Goal: Find specific page/section: Find specific page/section

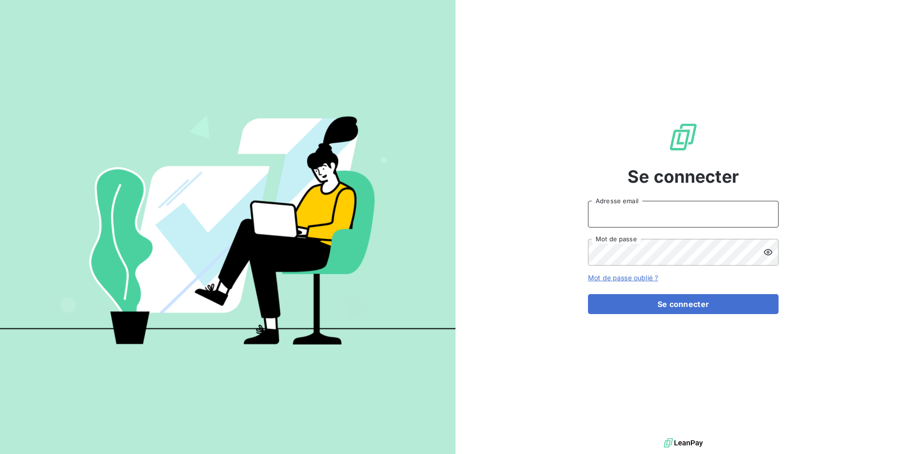
click at [638, 211] on input "Adresse email" at bounding box center [683, 214] width 191 height 27
type input "[EMAIL_ADDRESS][DOMAIN_NAME]"
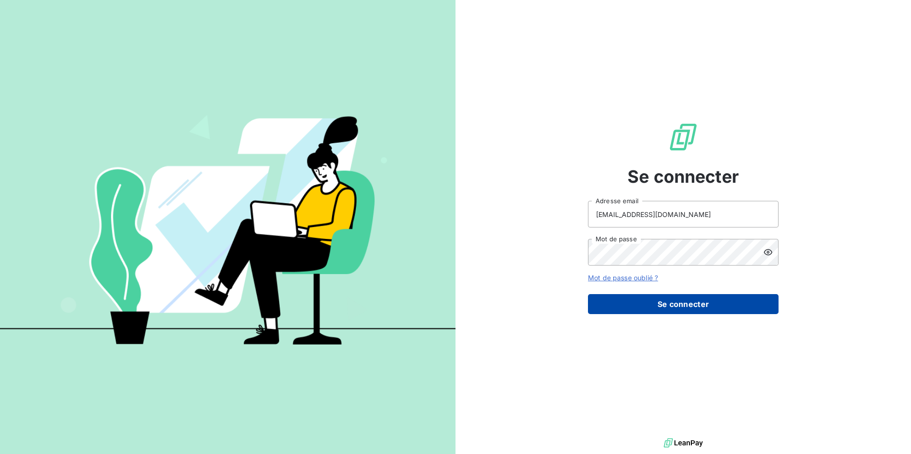
click at [725, 302] on button "Se connecter" at bounding box center [683, 304] width 191 height 20
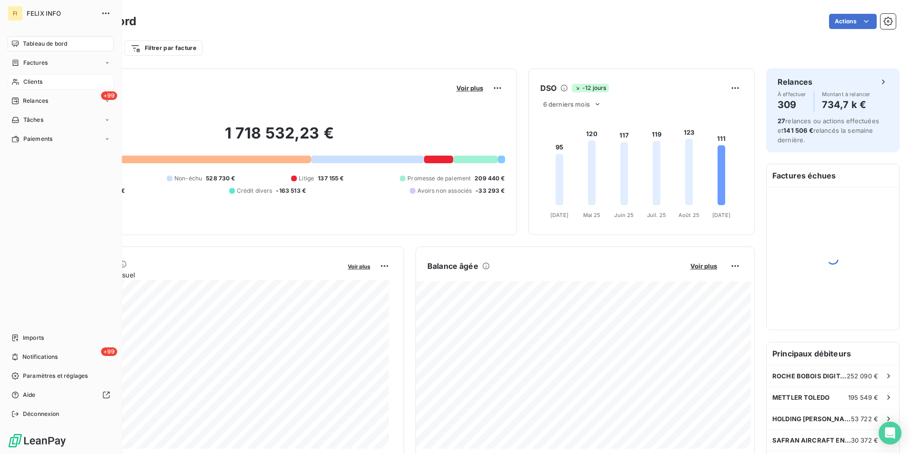
click at [17, 82] on icon at bounding box center [15, 82] width 8 height 8
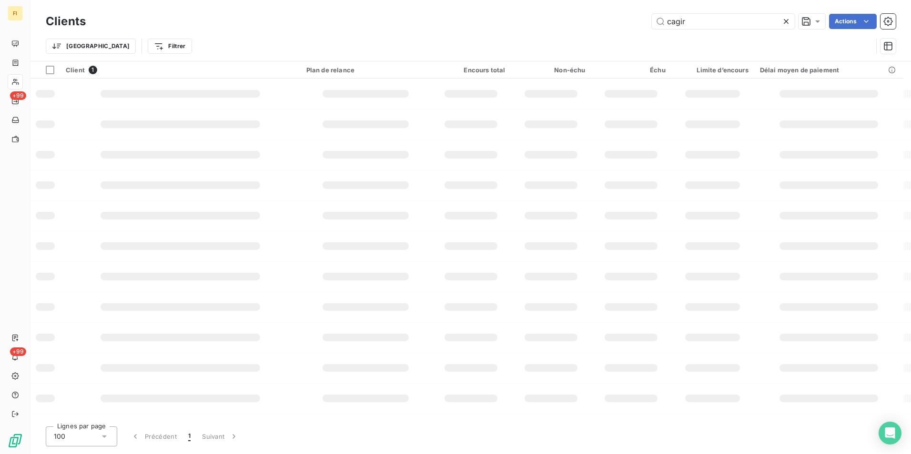
type input "cagir"
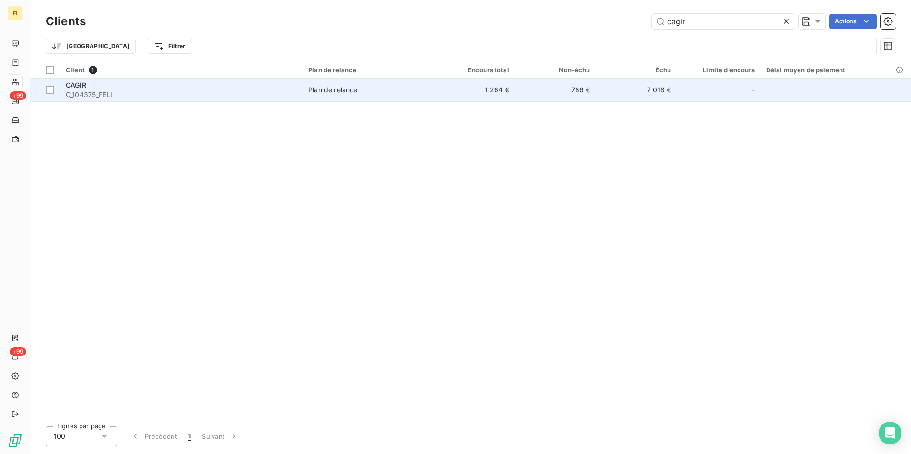
click at [592, 95] on td "786 €" at bounding box center [555, 90] width 81 height 23
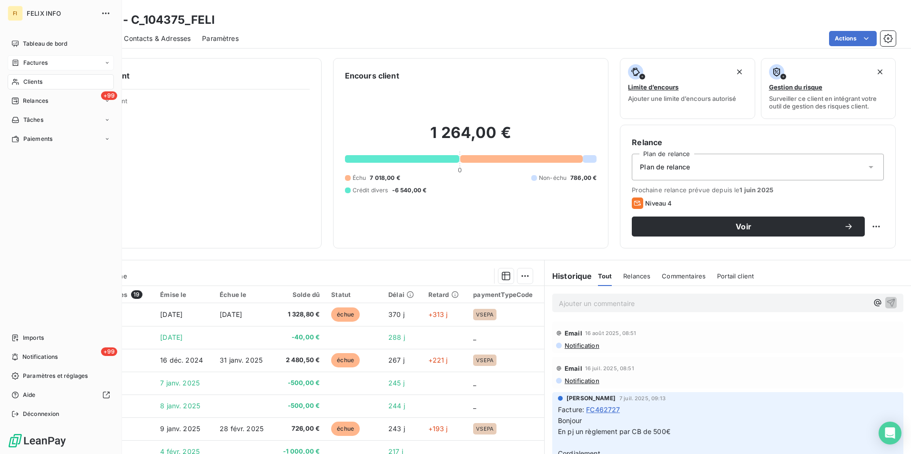
click at [20, 66] on div "Factures" at bounding box center [29, 63] width 36 height 9
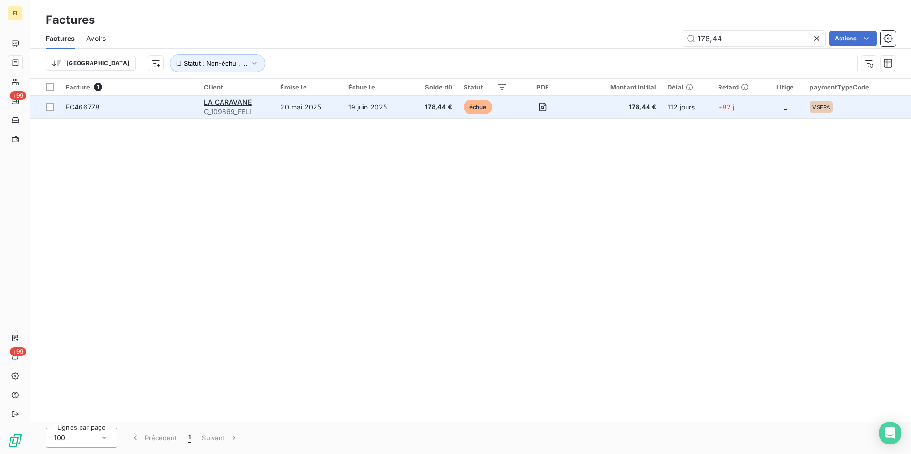
type input "178,44"
click at [421, 109] on span "178,44 €" at bounding box center [432, 107] width 39 height 10
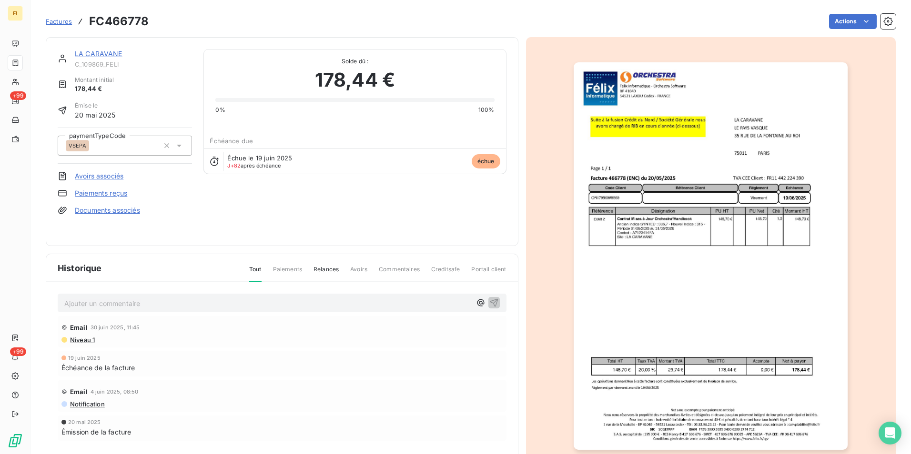
click at [60, 18] on span "Factures" at bounding box center [59, 22] width 26 height 8
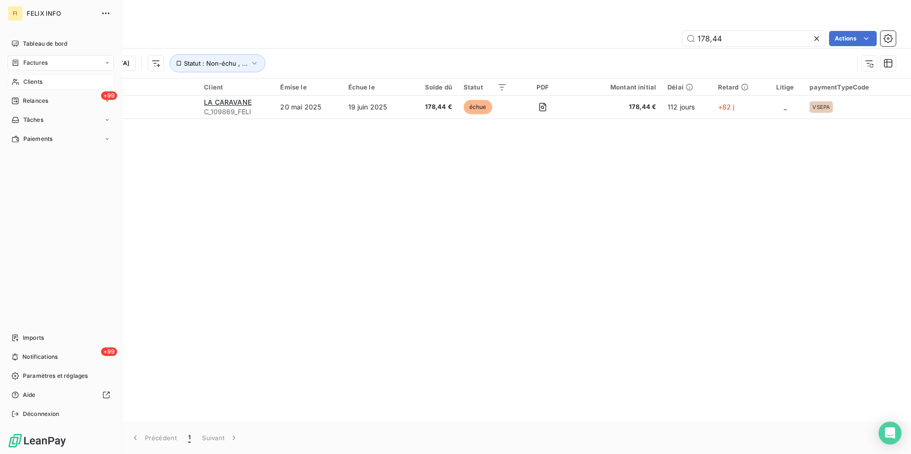
click at [16, 82] on icon at bounding box center [15, 82] width 8 height 8
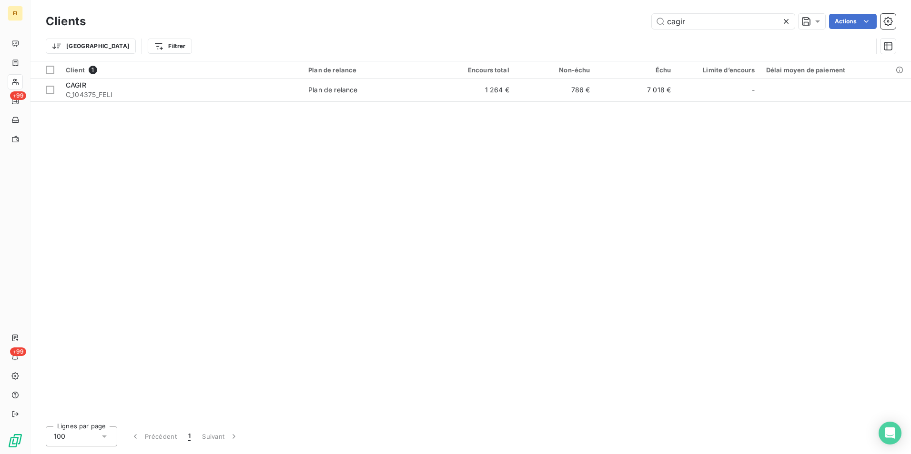
drag, startPoint x: 632, startPoint y: 20, endPoint x: 523, endPoint y: 14, distance: 109.3
click at [549, 14] on div "cagir Actions" at bounding box center [496, 21] width 798 height 15
type input "FAUCONNET"
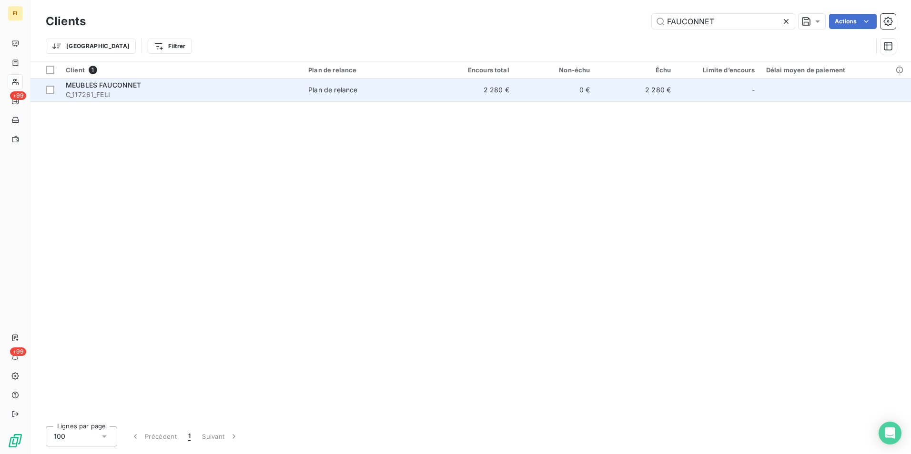
click at [453, 87] on td "2 280 €" at bounding box center [474, 90] width 81 height 23
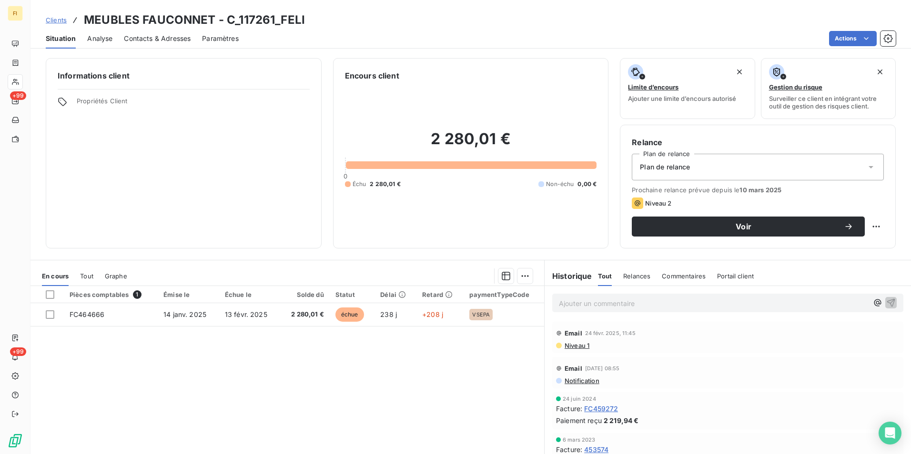
click at [168, 41] on span "Contacts & Adresses" at bounding box center [157, 39] width 67 height 10
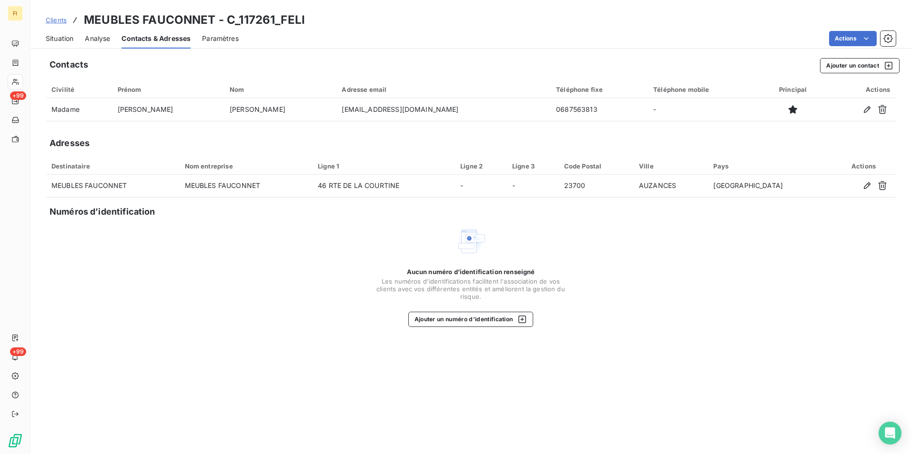
click at [54, 20] on span "Clients" at bounding box center [56, 20] width 21 height 8
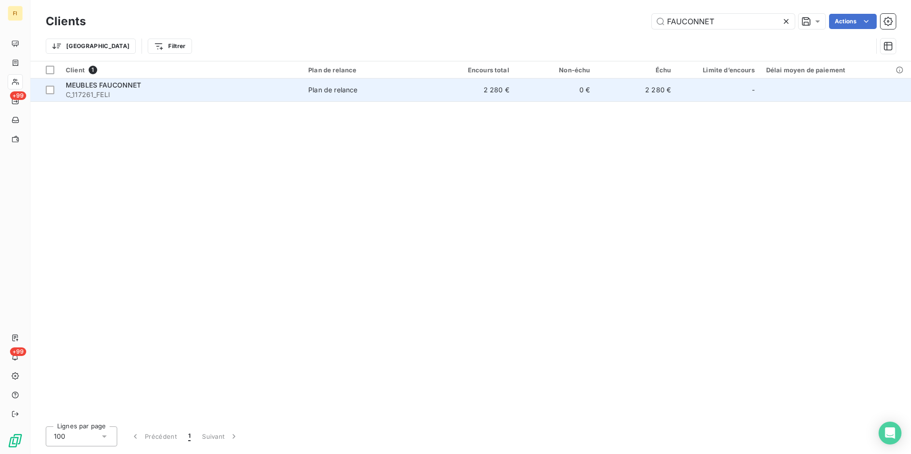
click at [181, 81] on div "MEUBLES FAUCONNET" at bounding box center [181, 86] width 231 height 10
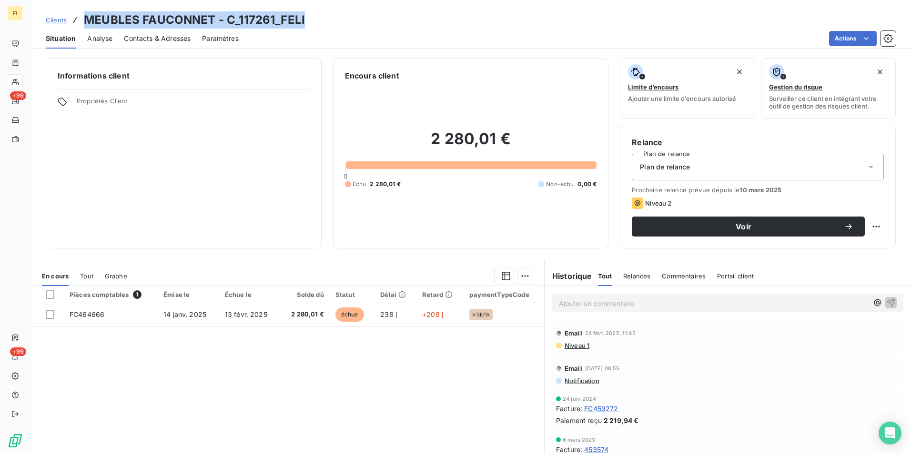
drag, startPoint x: 306, startPoint y: 20, endPoint x: 87, endPoint y: 18, distance: 219.6
click at [87, 18] on div "Clients MEUBLES FAUCONNET - C_117261_FELI" at bounding box center [470, 19] width 880 height 17
copy h3 "MEUBLES FAUCONNET - C_117261_FELI"
click at [60, 19] on span "Clients" at bounding box center [56, 20] width 21 height 8
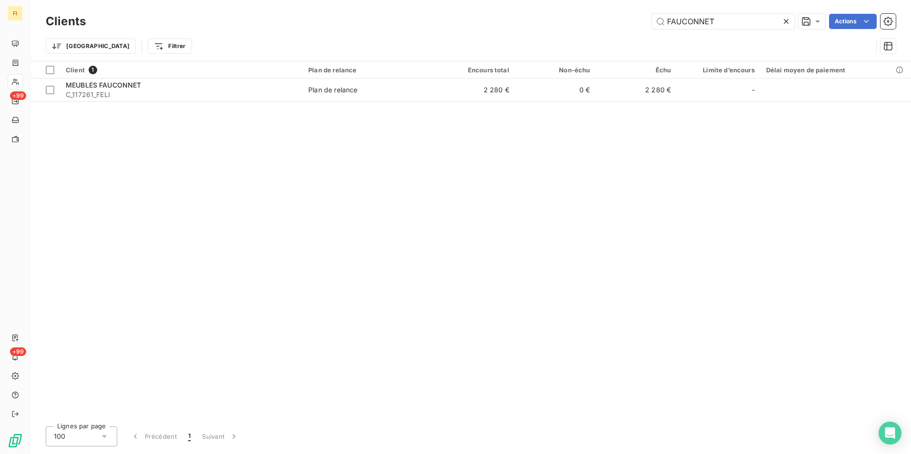
drag, startPoint x: 729, startPoint y: 23, endPoint x: 534, endPoint y: 24, distance: 194.8
click at [539, 24] on div "FAUCONNET Actions" at bounding box center [496, 21] width 798 height 15
type input "beauty"
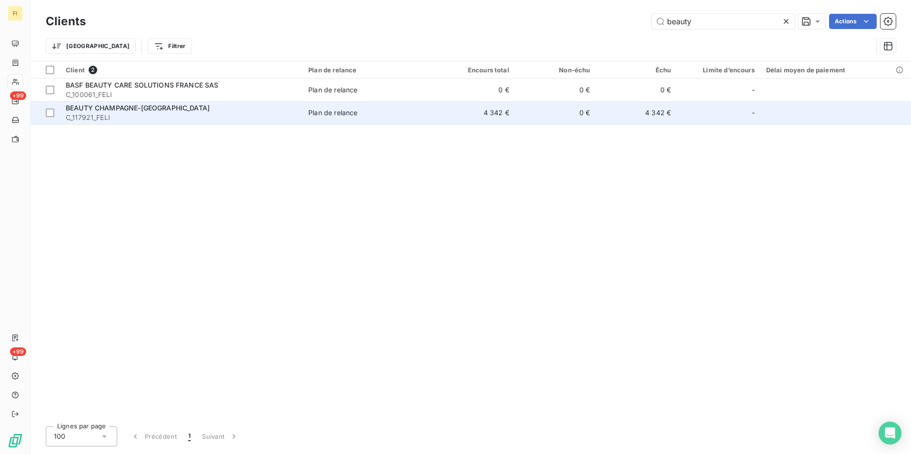
click at [336, 116] on div "Plan de relance" at bounding box center [332, 113] width 49 height 10
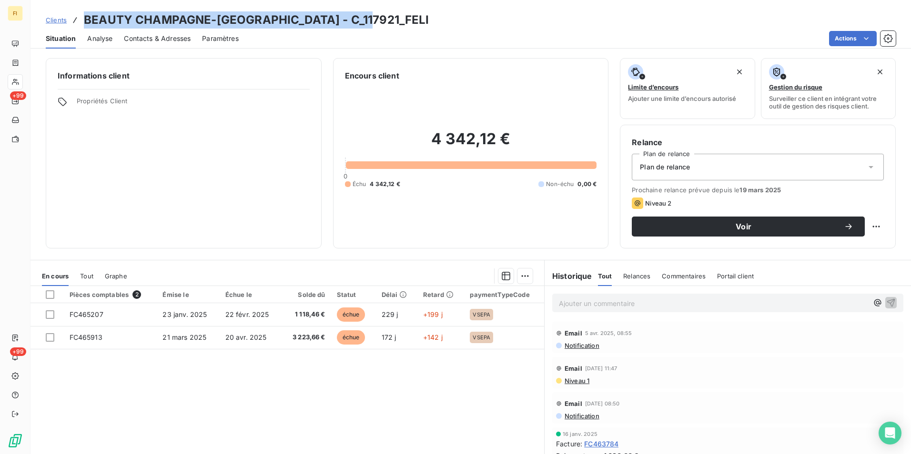
drag, startPoint x: 400, startPoint y: 19, endPoint x: 86, endPoint y: 16, distance: 313.5
click at [86, 16] on div "Clients BEAUTY CHAMPAGNE-[GEOGRAPHIC_DATA] - C_117921_FELI" at bounding box center [470, 19] width 880 height 17
copy h3 "BEAUTY CHAMPAGNE-[GEOGRAPHIC_DATA] - C_117921_FELI"
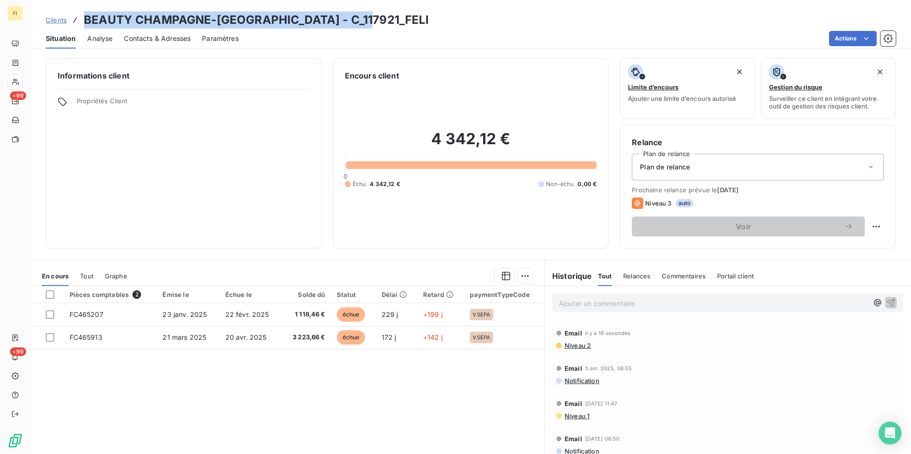
click at [58, 15] on link "Clients" at bounding box center [56, 20] width 21 height 10
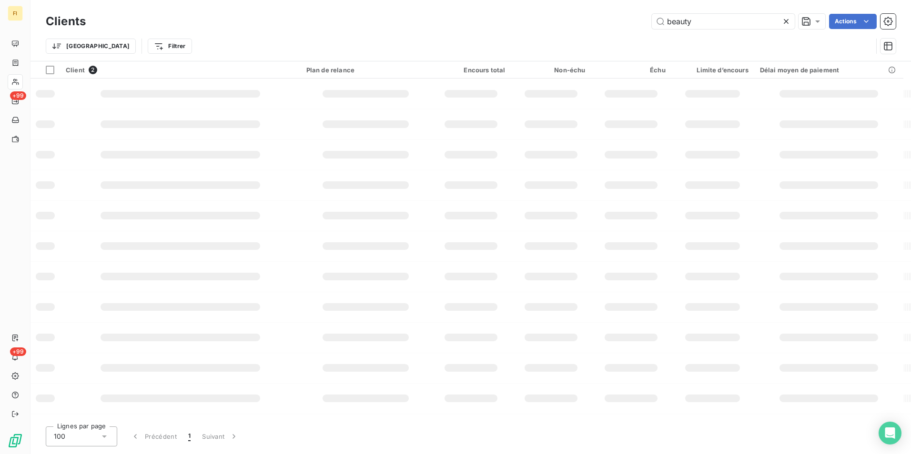
drag, startPoint x: 670, startPoint y: 21, endPoint x: 592, endPoint y: 22, distance: 78.6
click at [609, 21] on div "beauty Actions" at bounding box center [496, 21] width 798 height 15
type input "epsa"
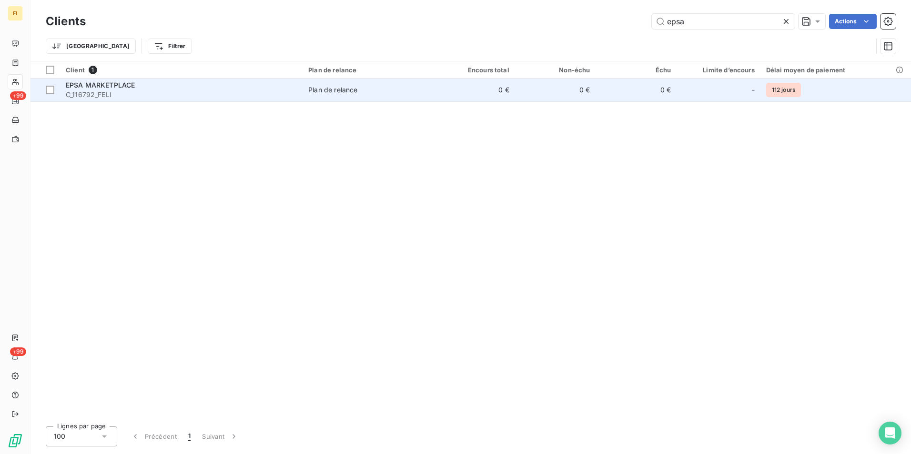
click at [516, 92] on td "0 €" at bounding box center [555, 90] width 81 height 23
